Goal: Find contact information: Find specific fact

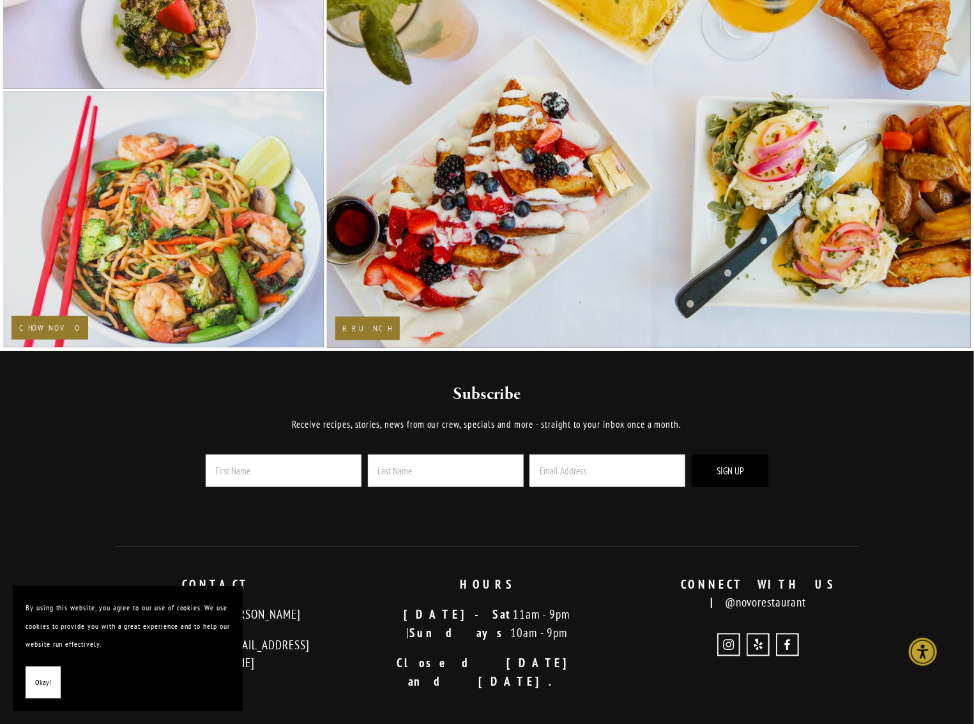
scroll to position [2657, 0]
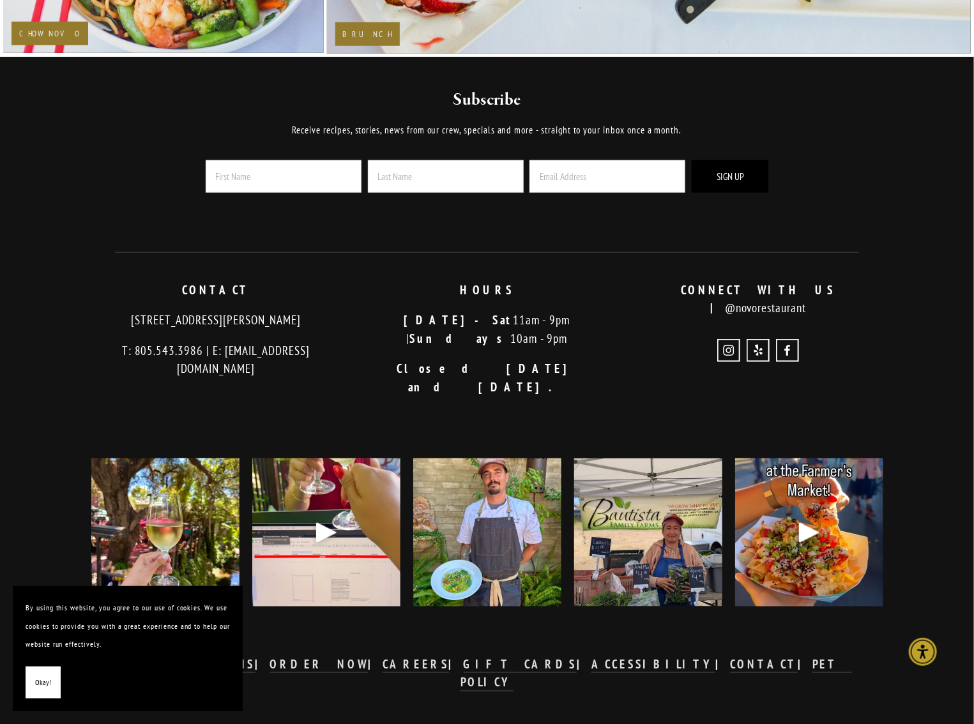
click at [479, 703] on div at bounding box center [487, 724] width 766 height 43
drag, startPoint x: 105, startPoint y: 323, endPoint x: 328, endPoint y: 311, distance: 223.2
click at [328, 311] on p "[STREET_ADDRESS][PERSON_NAME]" at bounding box center [216, 320] width 250 height 19
copy p "[STREET_ADDRESS][PERSON_NAME]"
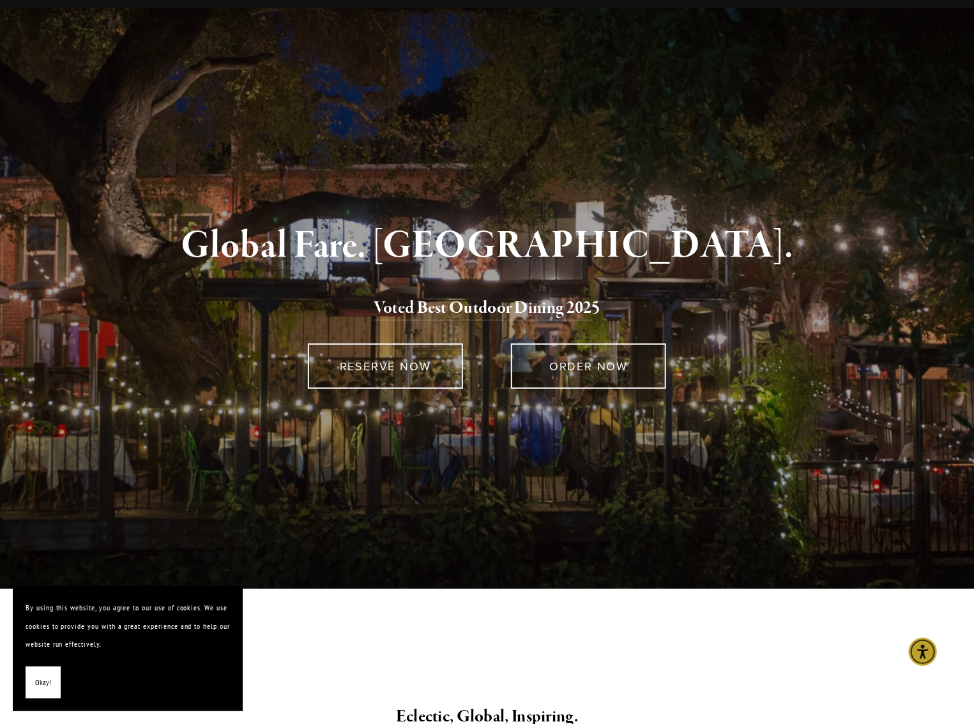
scroll to position [0, 0]
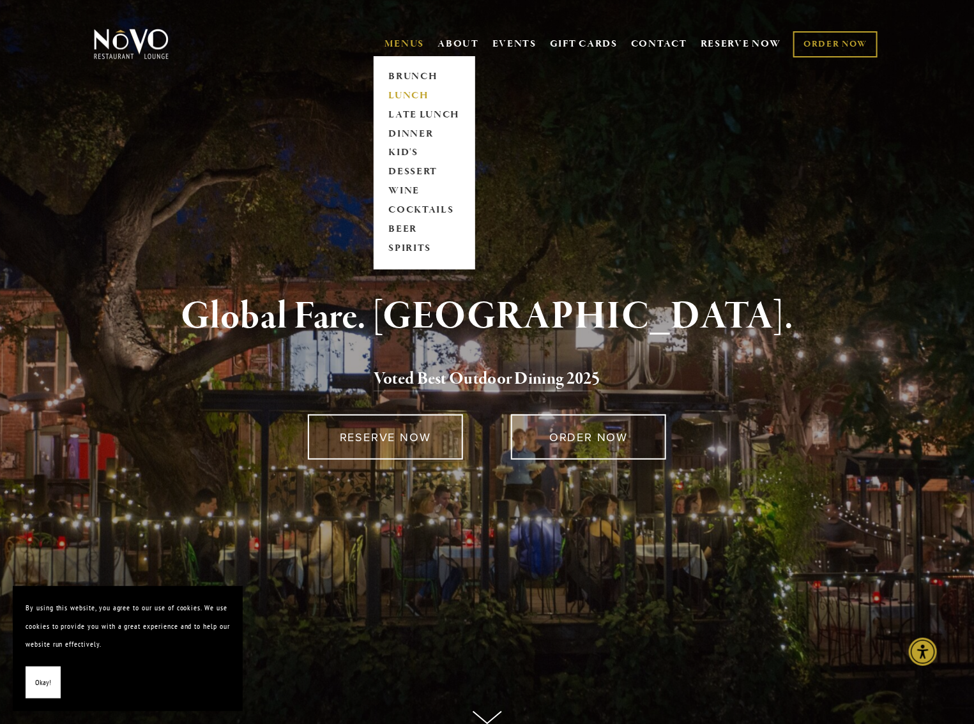
click at [411, 91] on link "LUNCH" at bounding box center [424, 95] width 80 height 19
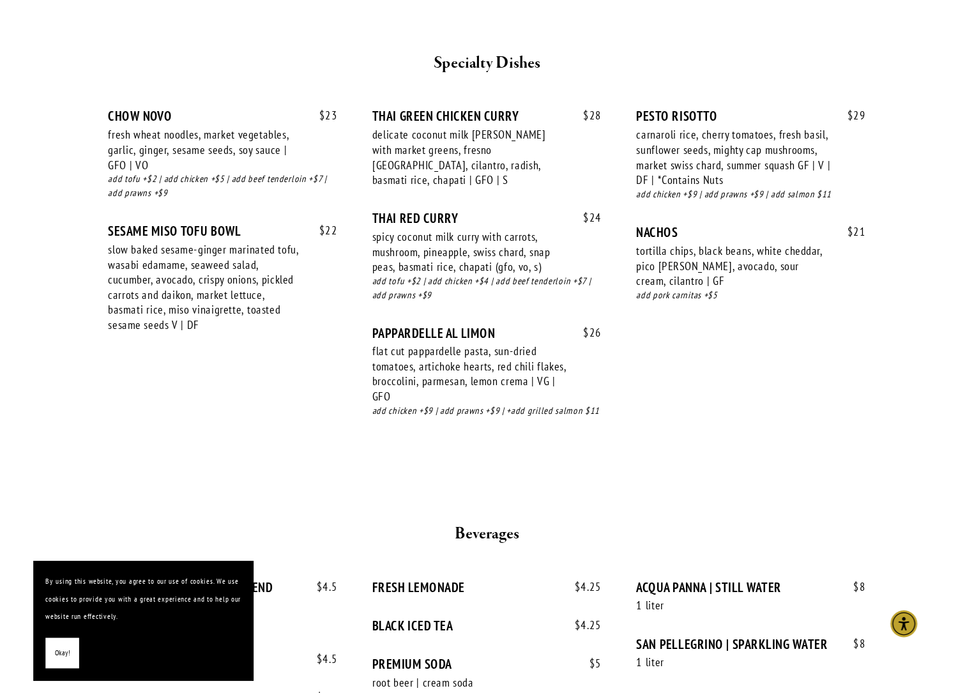
scroll to position [2491, 0]
